Goal: Check status: Check status

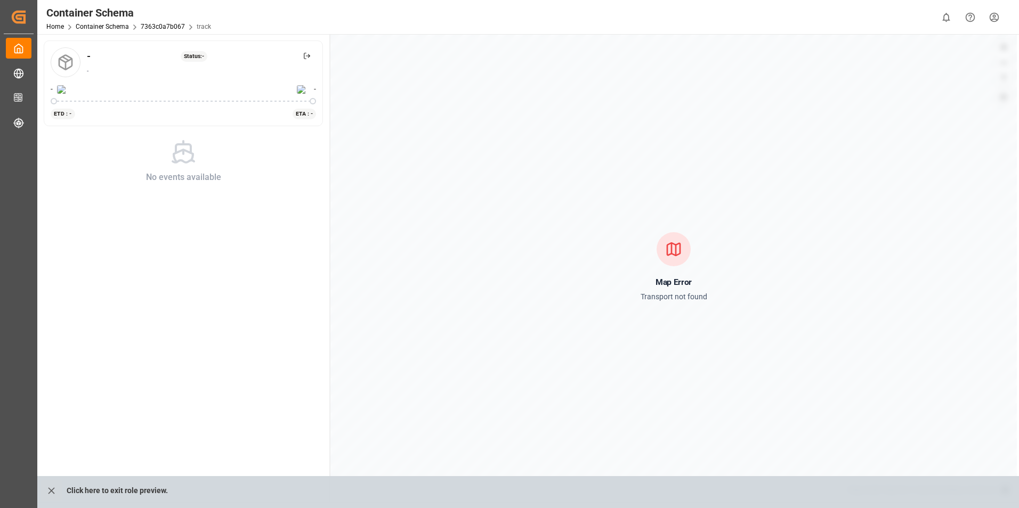
click at [720, 236] on div "Map Error Transport not found" at bounding box center [673, 268] width 686 height 468
click at [661, 271] on div "Map Error Transport not found" at bounding box center [673, 267] width 67 height 71
